Goal: Check status: Check status

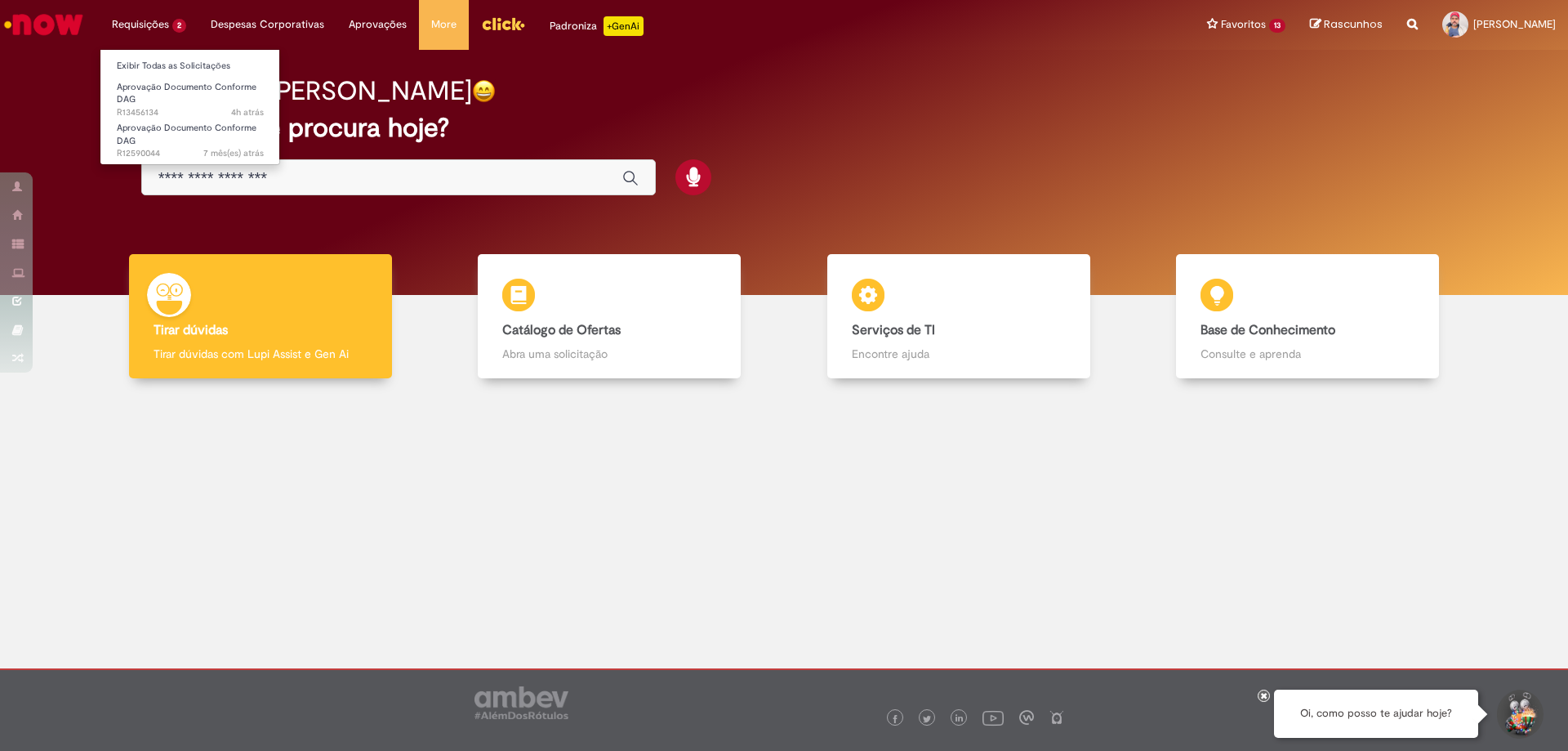
click at [178, 21] on li "Requisições 2 Exibir Todas as Solicitações Aprovação Documento Conforme DAG 4h …" at bounding box center [149, 24] width 99 height 49
click at [179, 90] on span "Aprovação Documento Conforme DAG" at bounding box center [187, 93] width 139 height 25
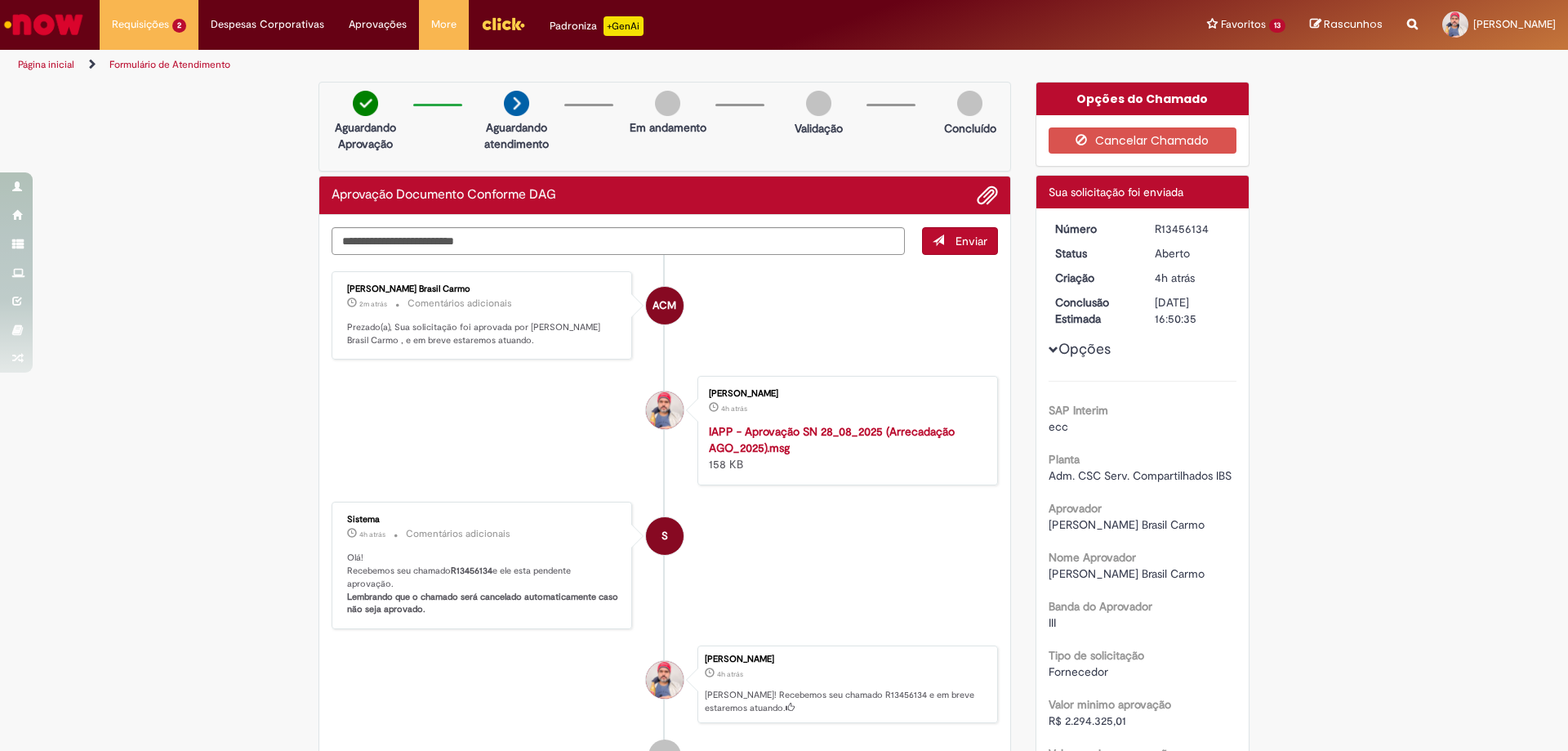
click at [1167, 224] on div "R13456134" at bounding box center [1193, 228] width 76 height 16
copy dd "R13456134"
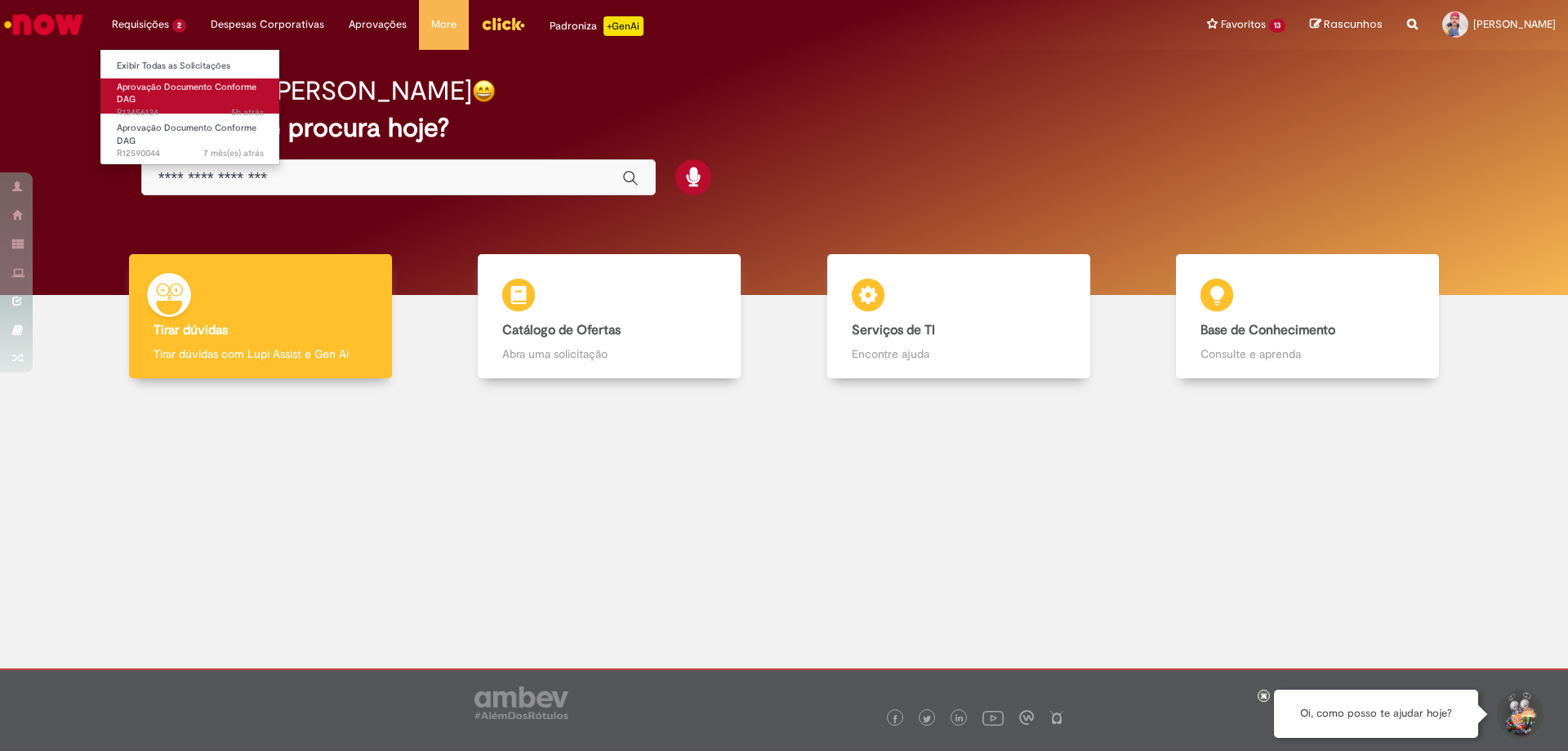
click at [150, 82] on span "Aprovação Documento Conforme DAG" at bounding box center [187, 93] width 139 height 25
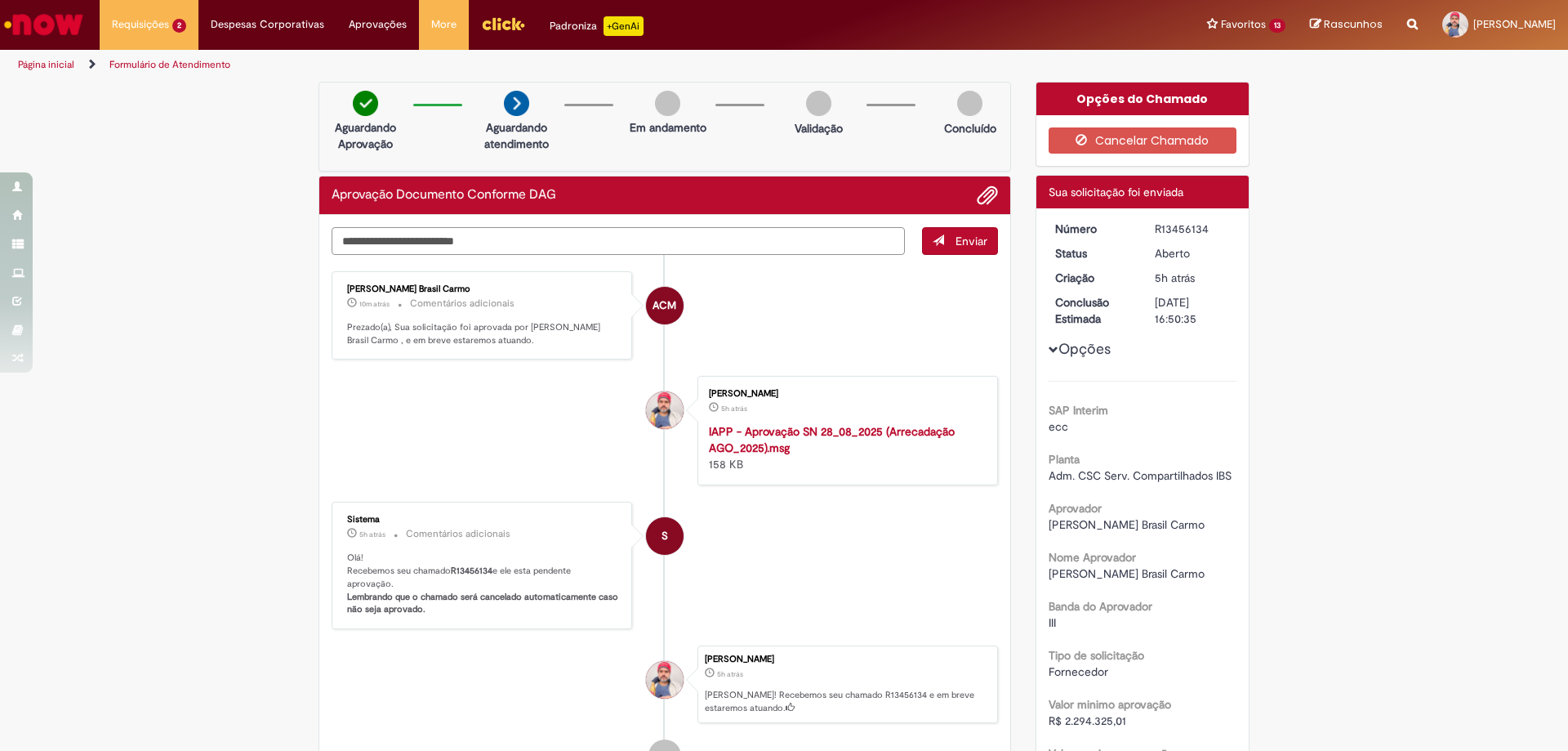
click at [810, 240] on textarea "Digite sua mensagem aqui..." at bounding box center [618, 241] width 573 height 28
type textarea "**********"
click at [986, 197] on span "Adicionar anexos" at bounding box center [987, 197] width 20 height 20
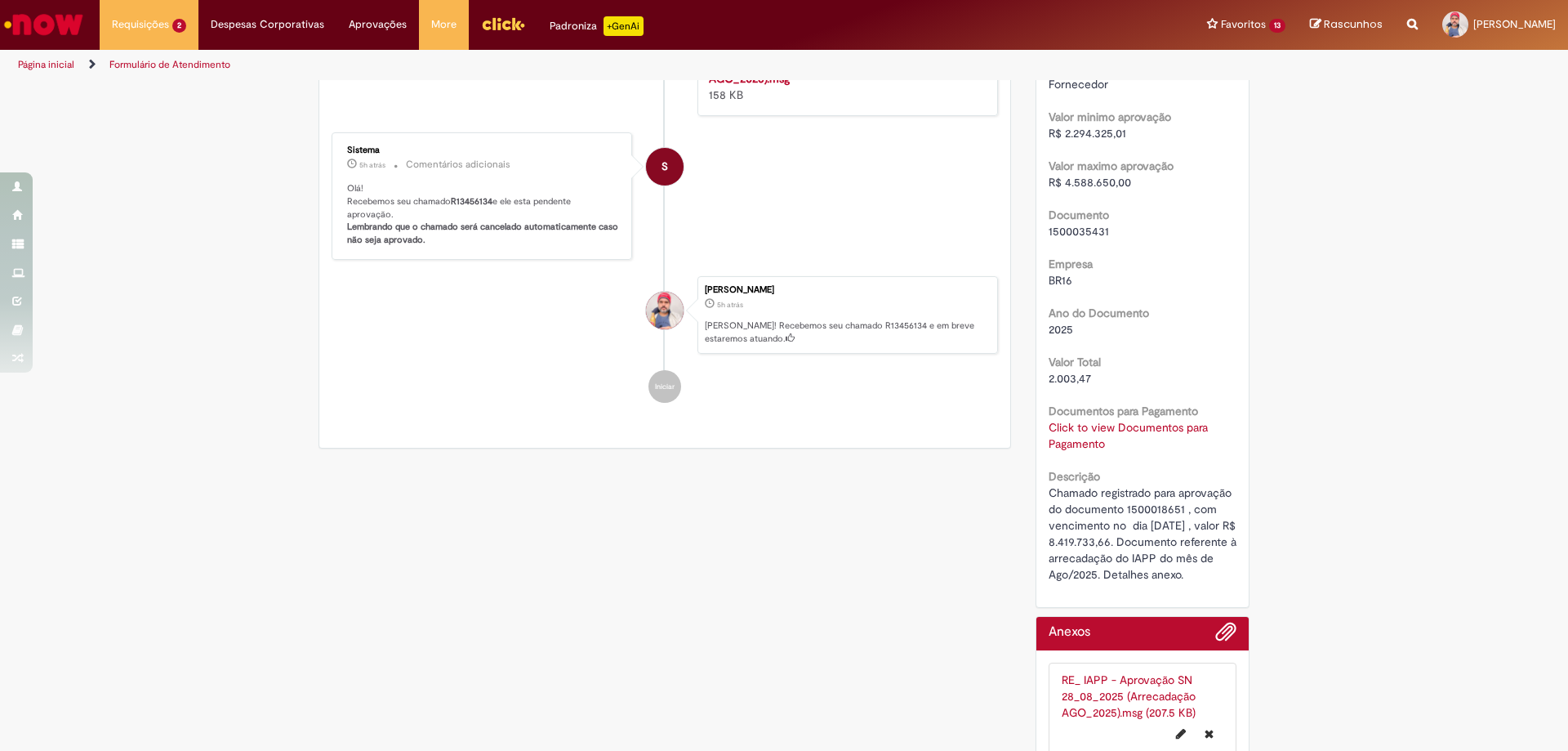
scroll to position [589, 0]
